Goal: Task Accomplishment & Management: Manage account settings

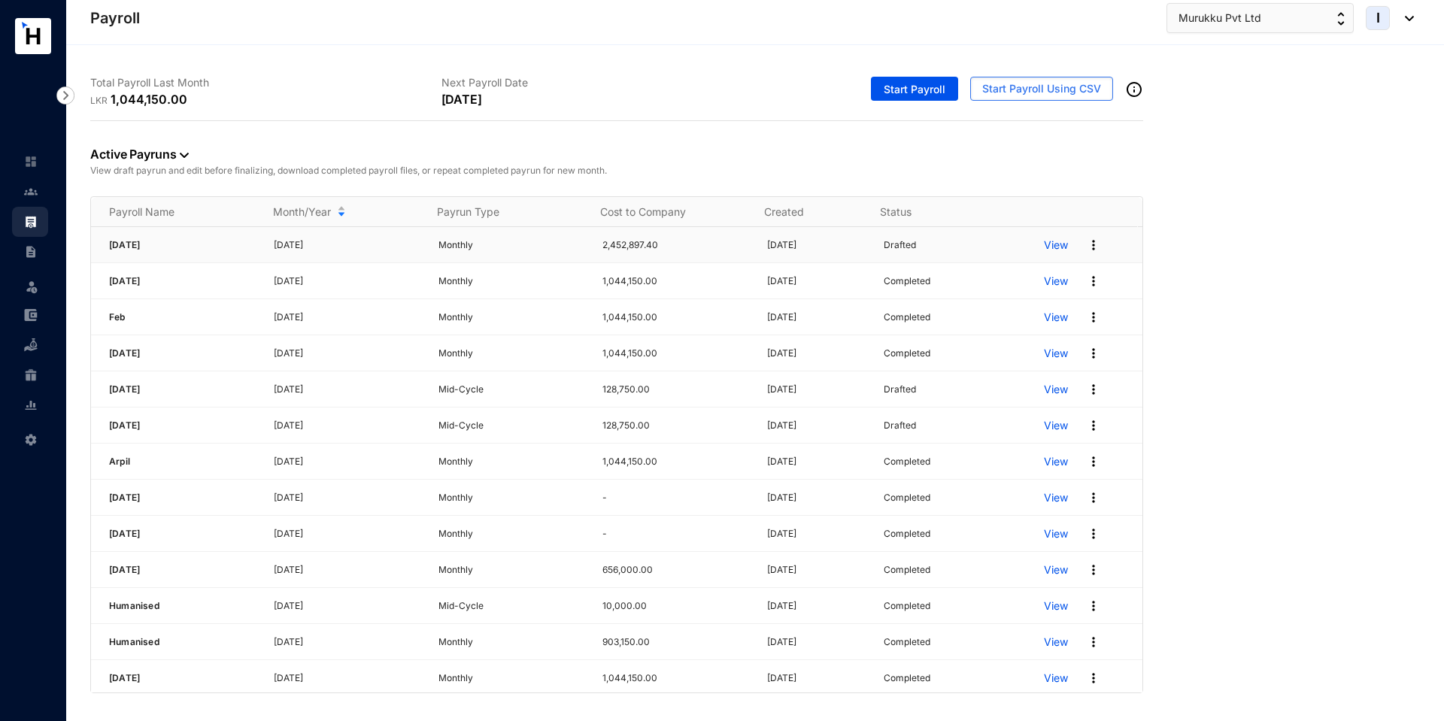
click at [1051, 245] on p "View" at bounding box center [1056, 245] width 24 height 15
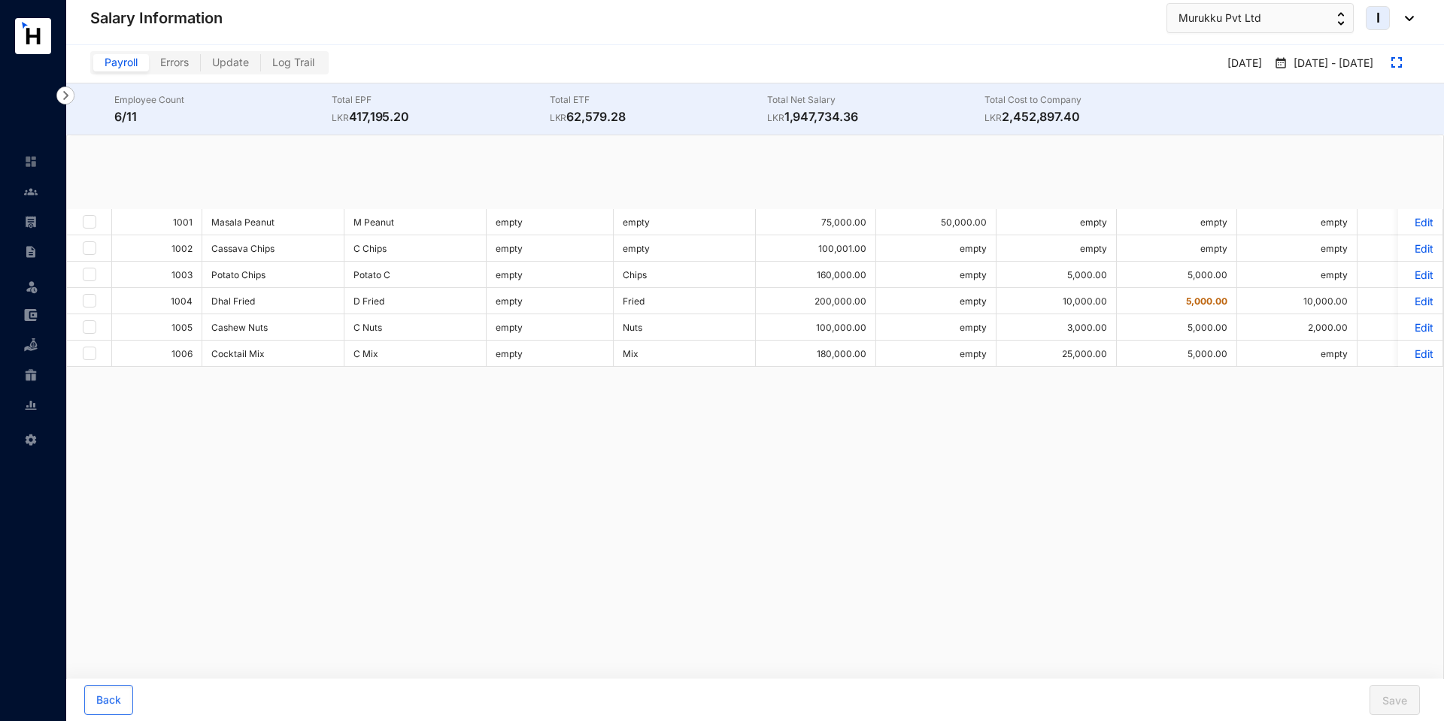
checkbox input "true"
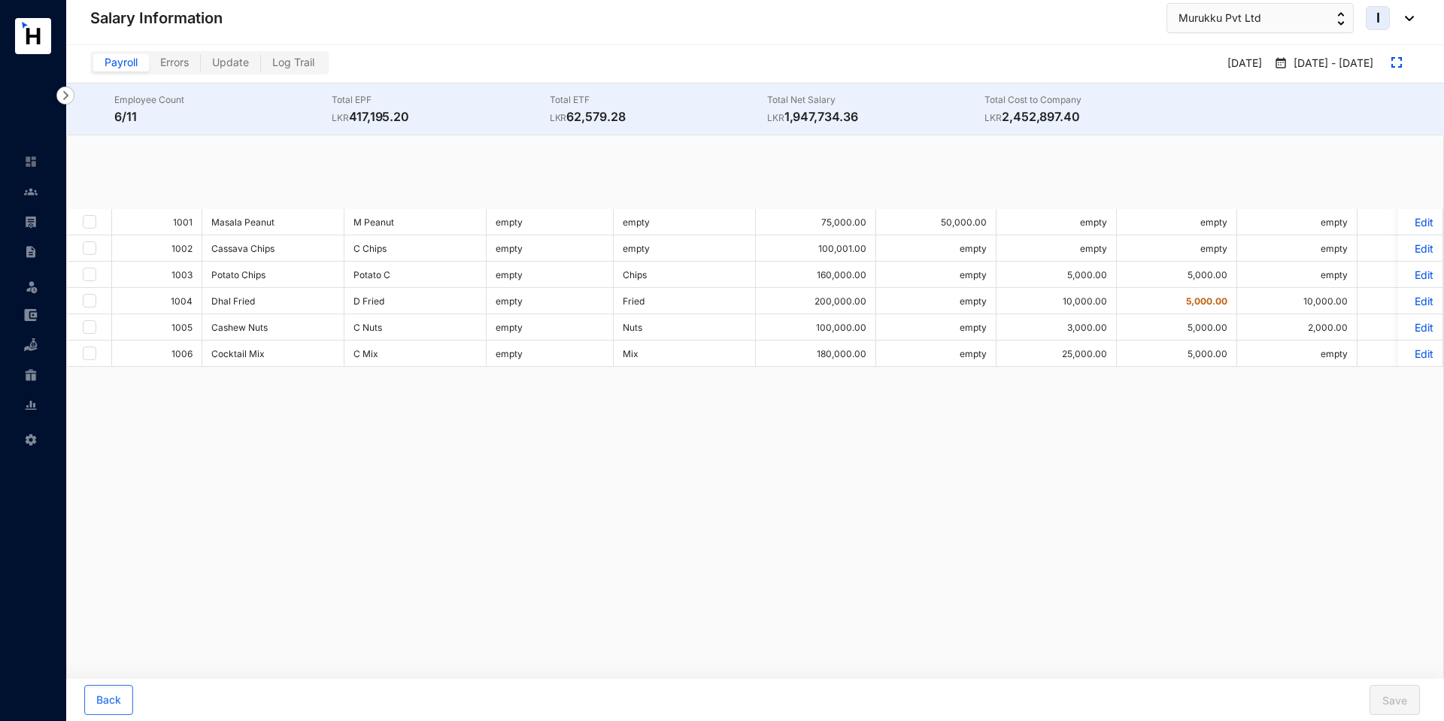
checkbox input "true"
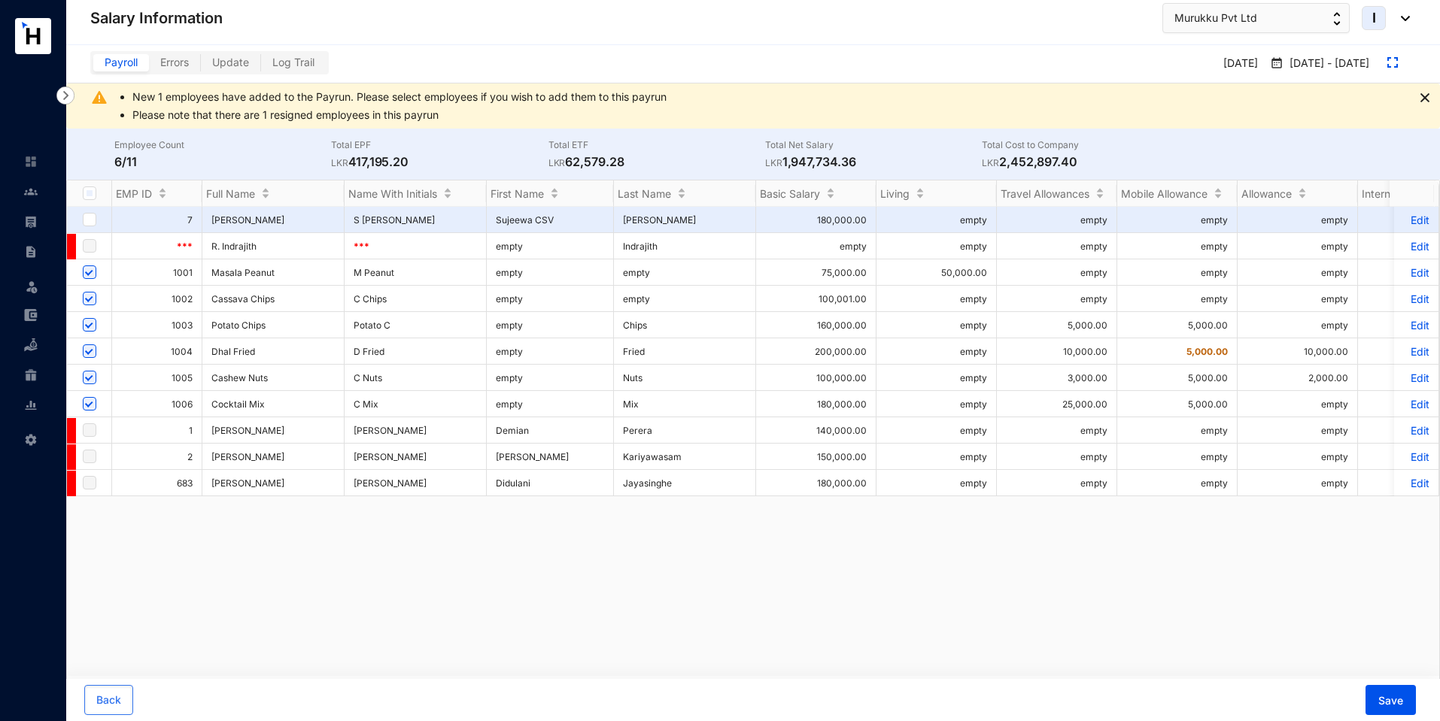
click at [1408, 300] on p "Edit" at bounding box center [1416, 299] width 26 height 13
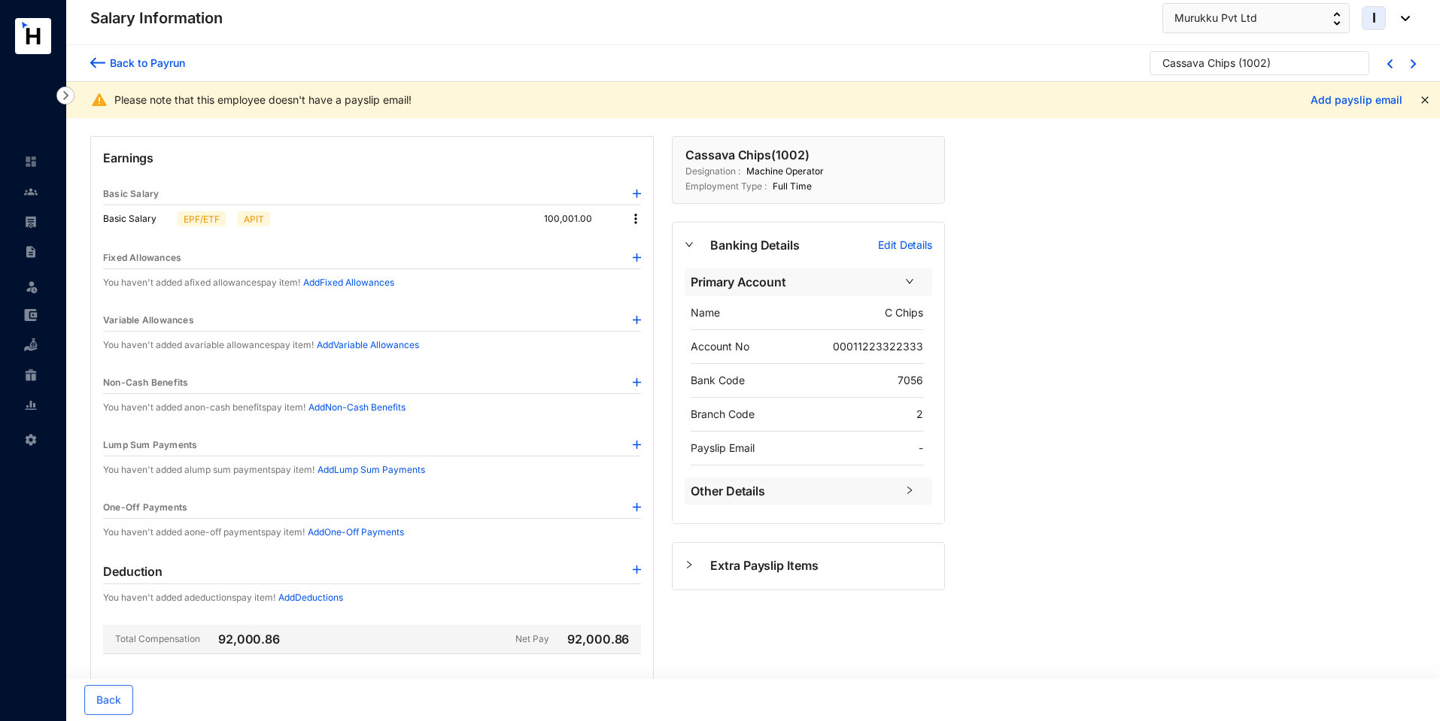
scroll to position [237, 0]
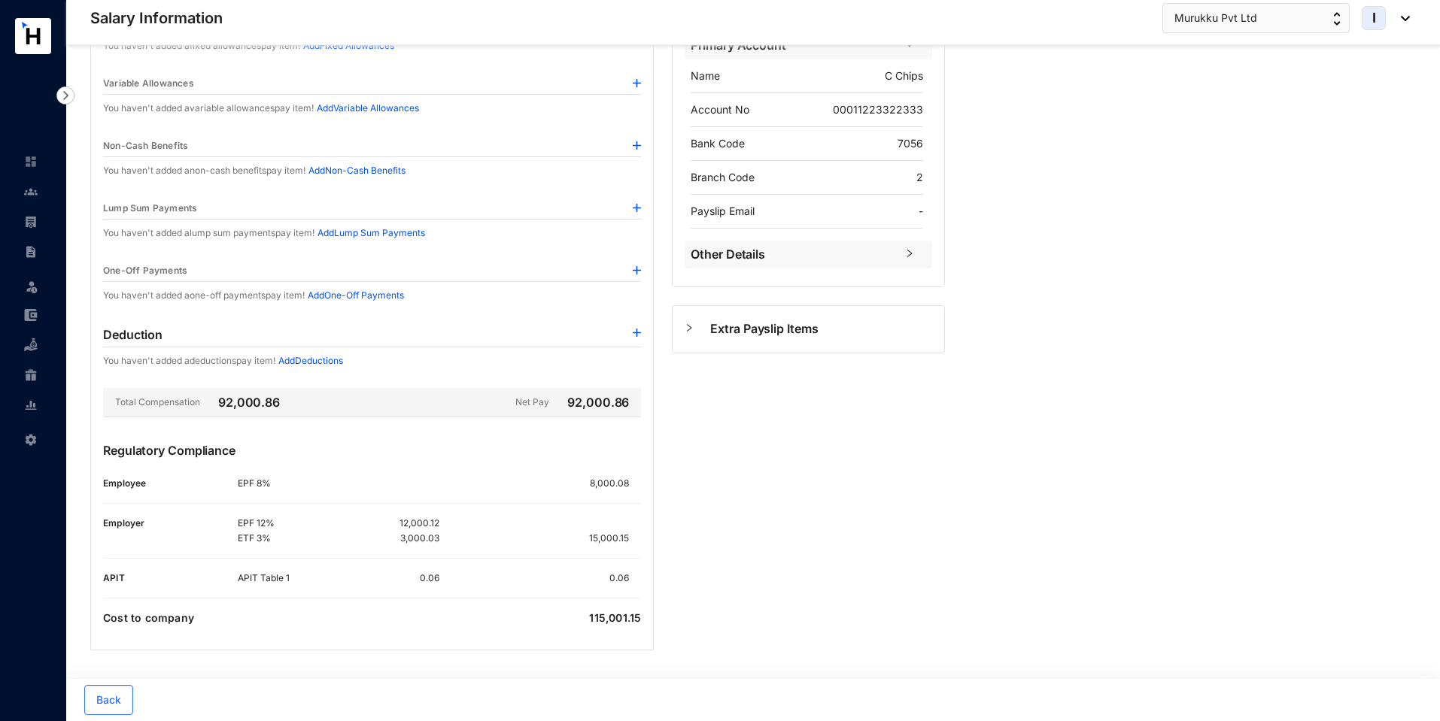
click at [634, 208] on img at bounding box center [637, 208] width 8 height 8
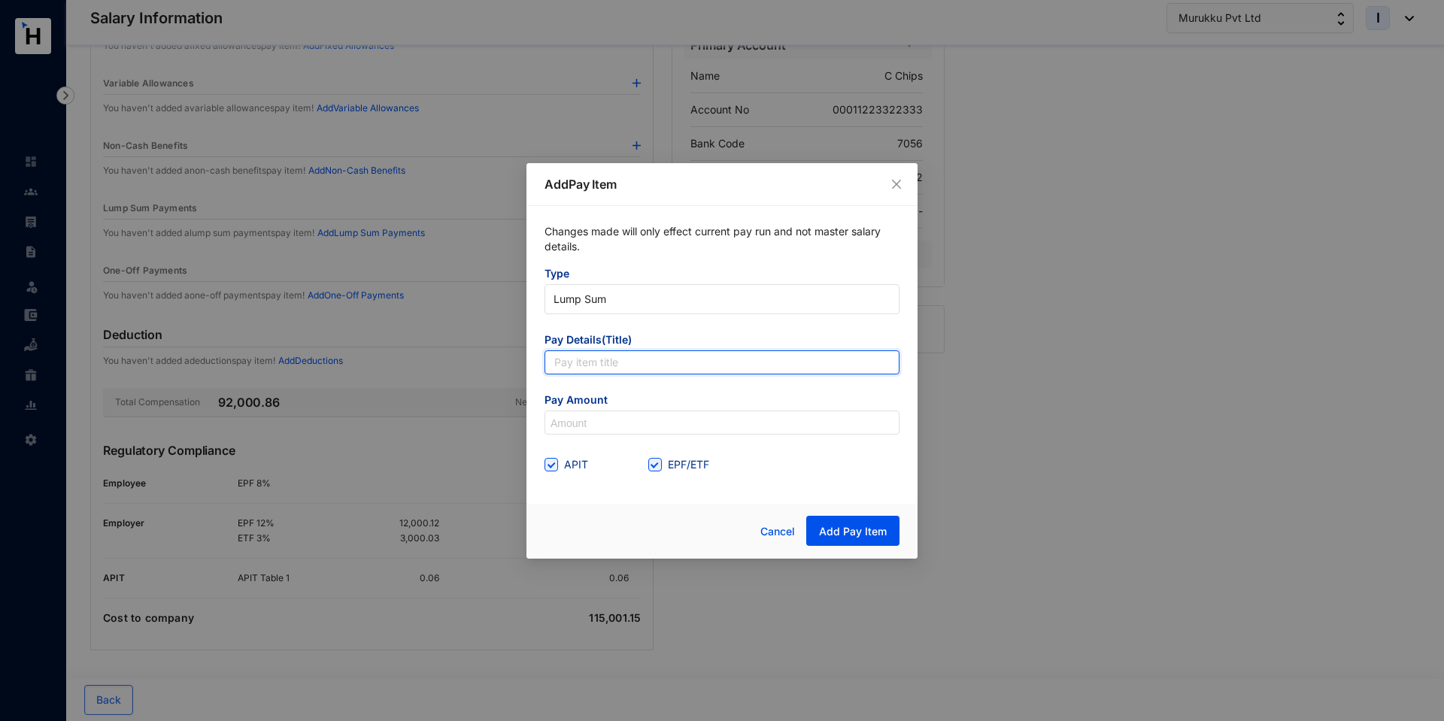
click at [599, 363] on input "text" at bounding box center [722, 363] width 355 height 24
type input "Bonus"
click at [586, 413] on input at bounding box center [722, 424] width 354 height 24
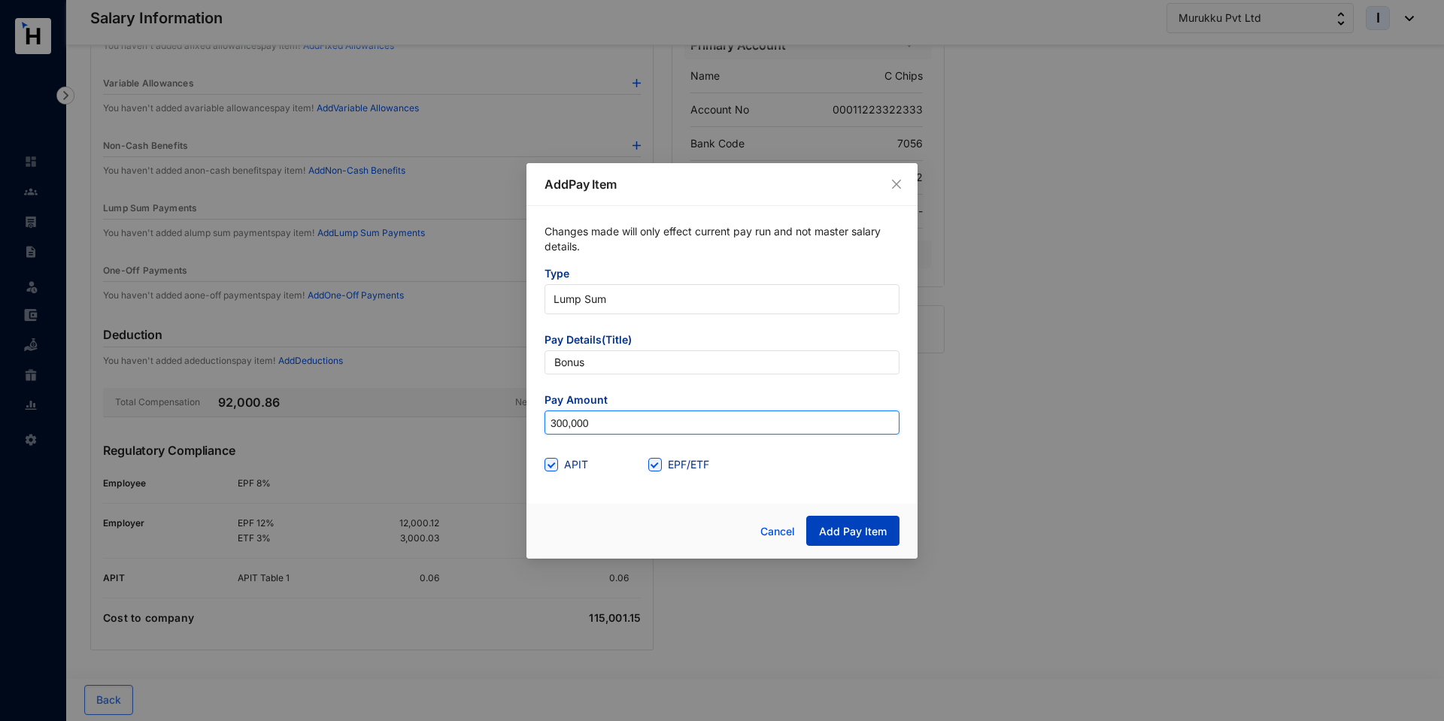
type input "300,000"
click at [829, 527] on span "Add Pay Item" at bounding box center [853, 531] width 68 height 15
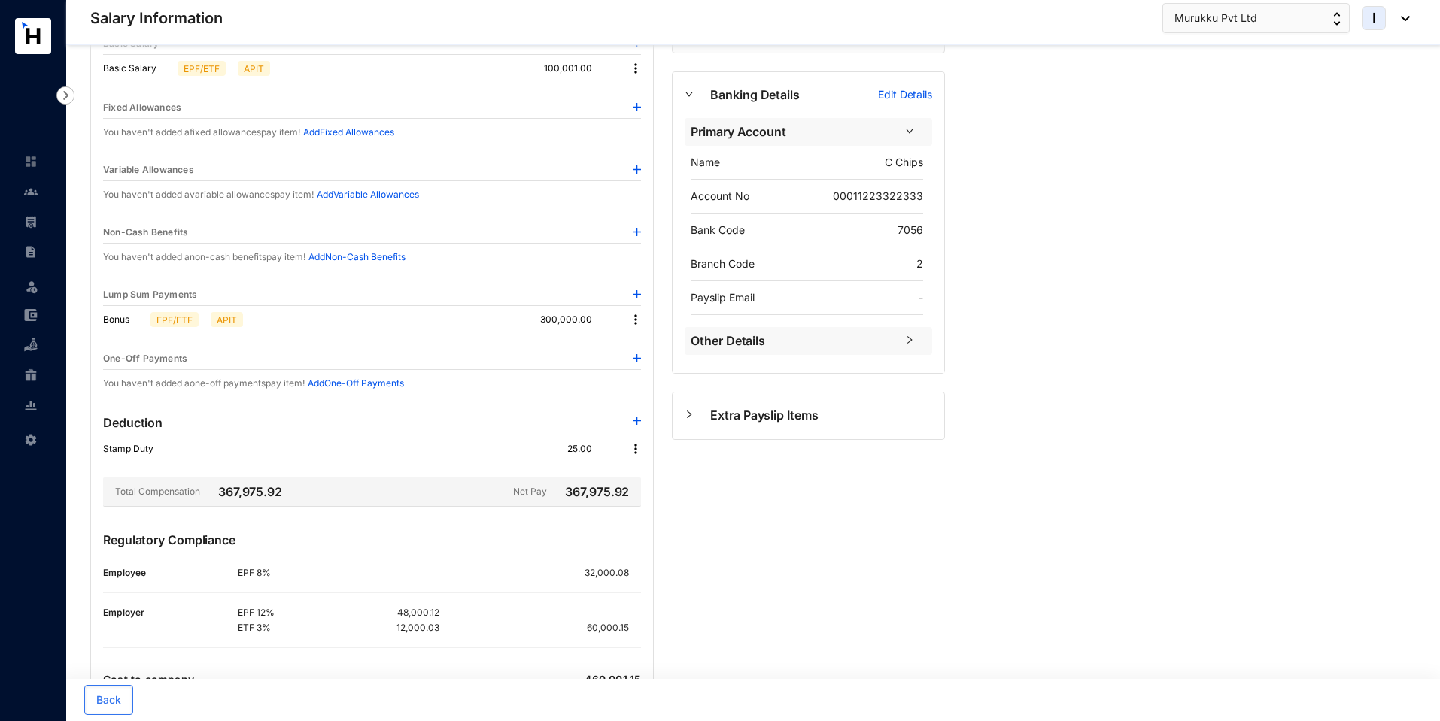
scroll to position [212, 0]
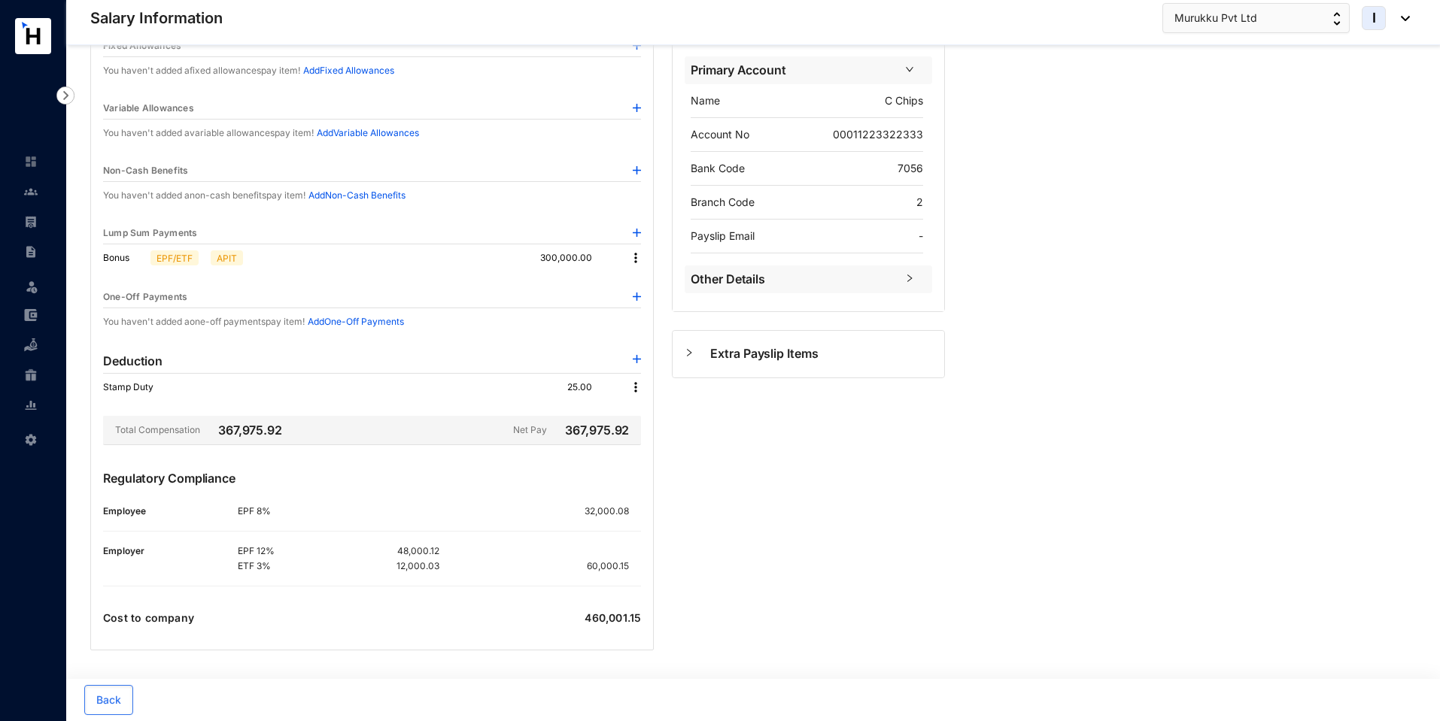
click at [637, 256] on img at bounding box center [635, 258] width 15 height 15
click at [648, 311] on p "Delete" at bounding box center [656, 306] width 32 height 15
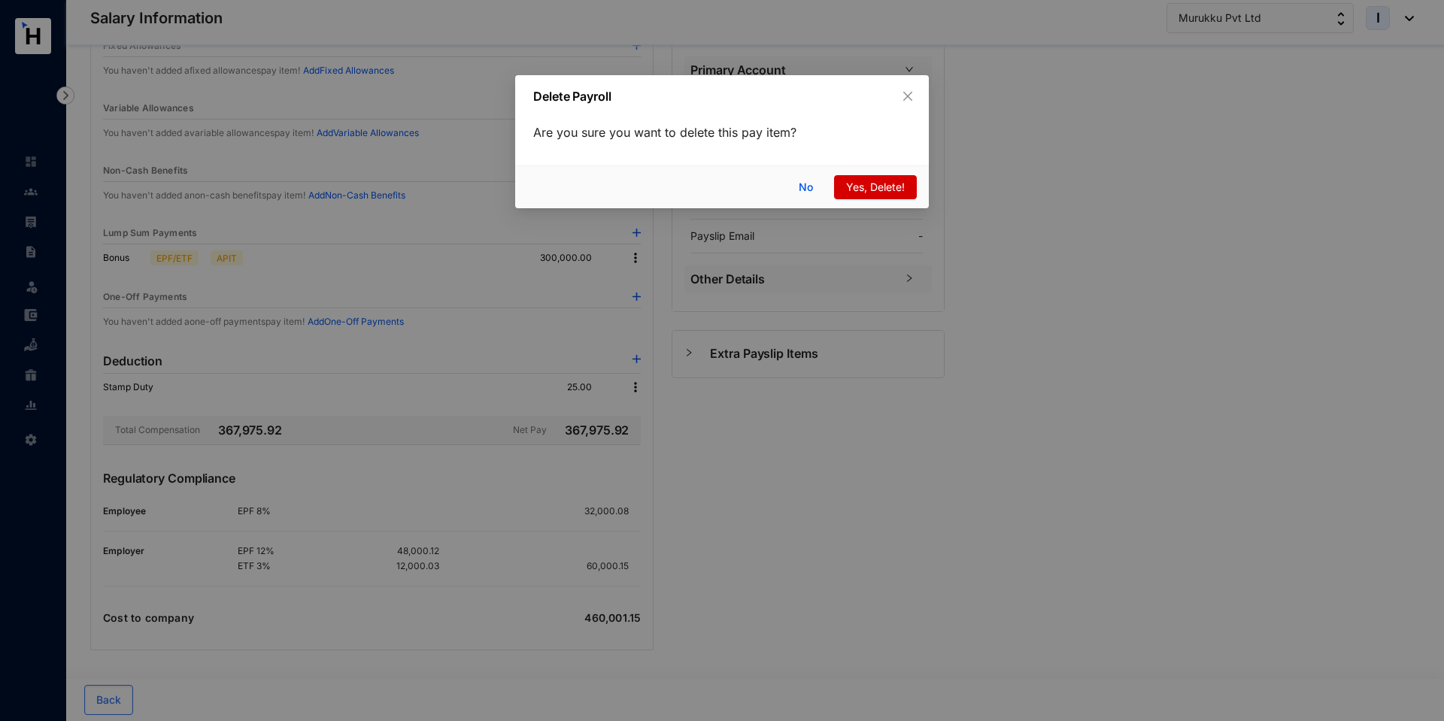
click at [857, 181] on span "Yes, Delete!" at bounding box center [875, 187] width 59 height 17
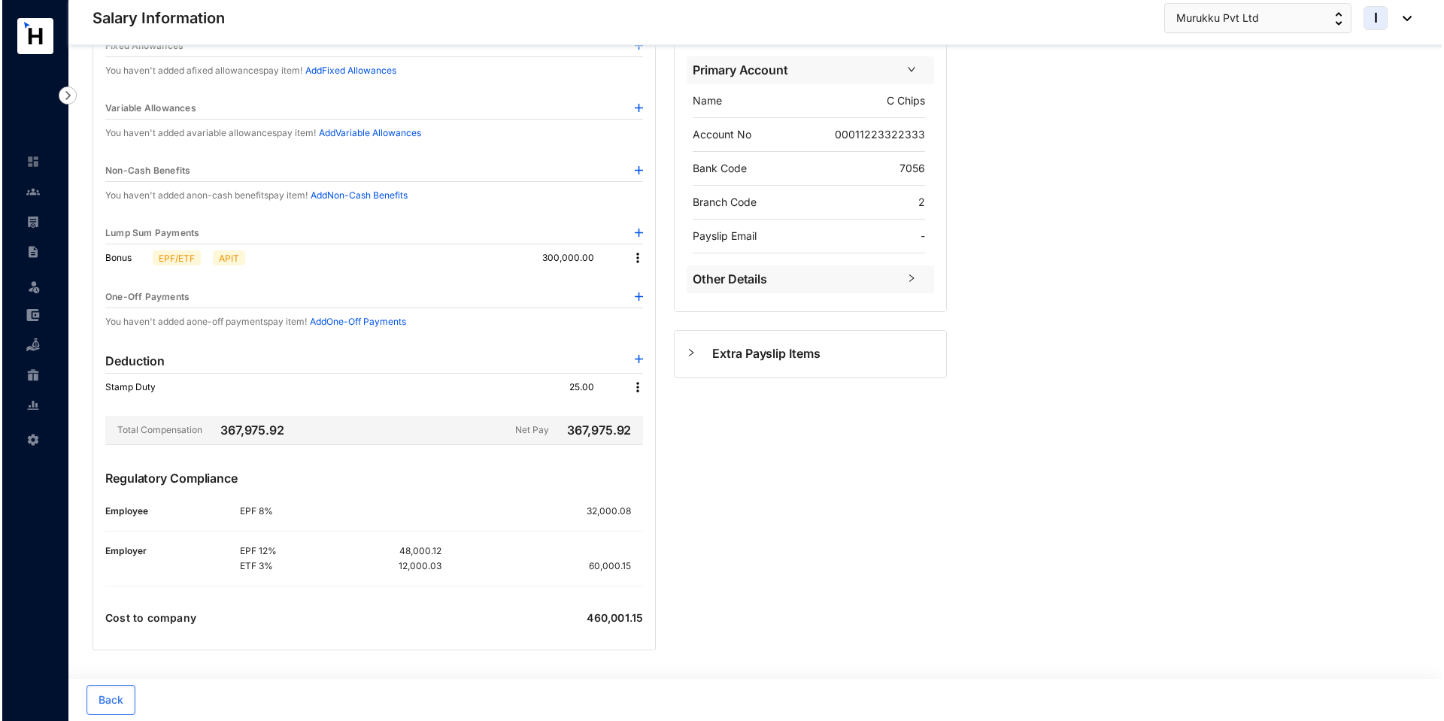
scroll to position [0, 0]
